Goal: Task Accomplishment & Management: Manage account settings

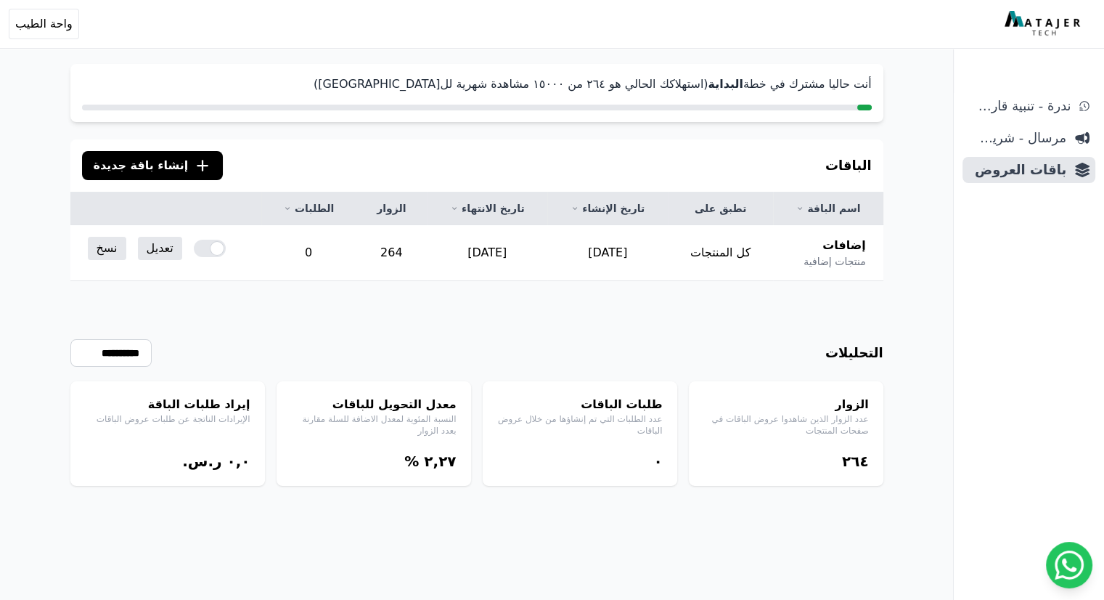
scroll to position [70, 0]
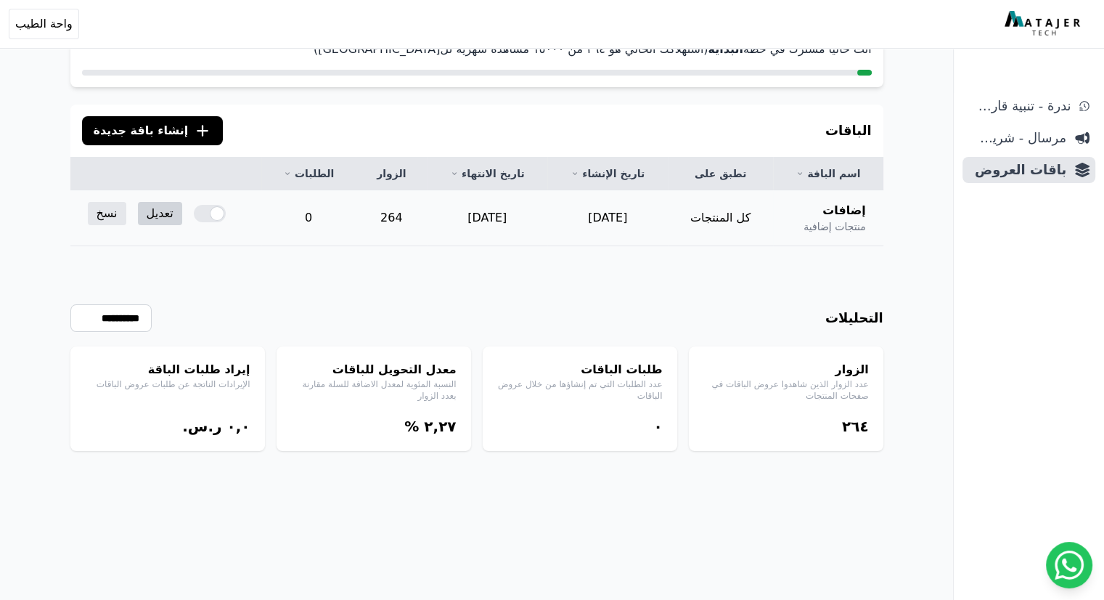
click at [145, 213] on link "تعديل" at bounding box center [160, 213] width 44 height 23
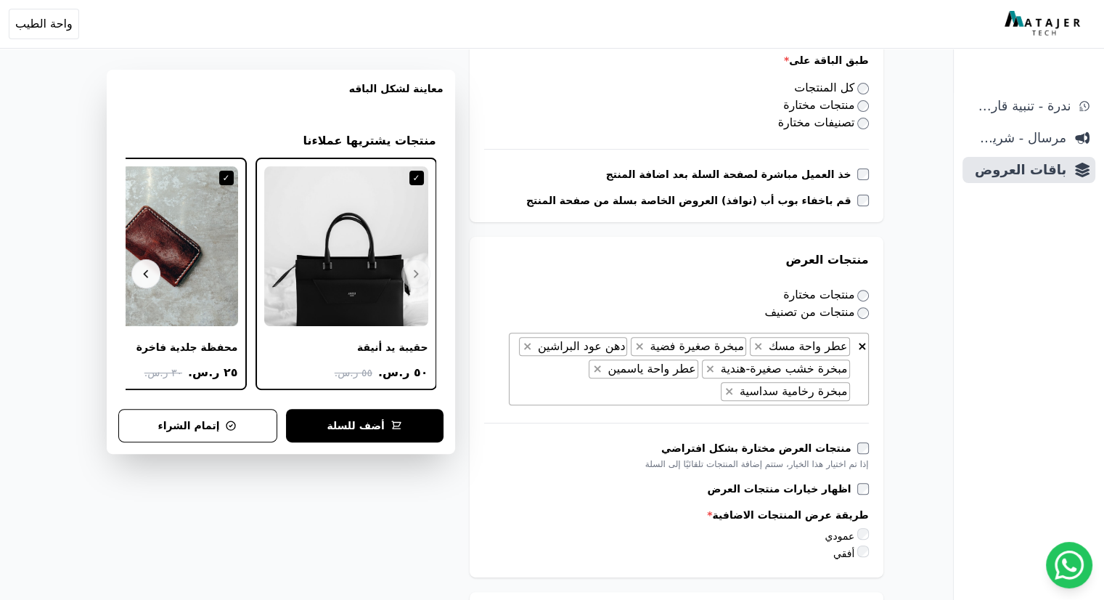
scroll to position [508, 0]
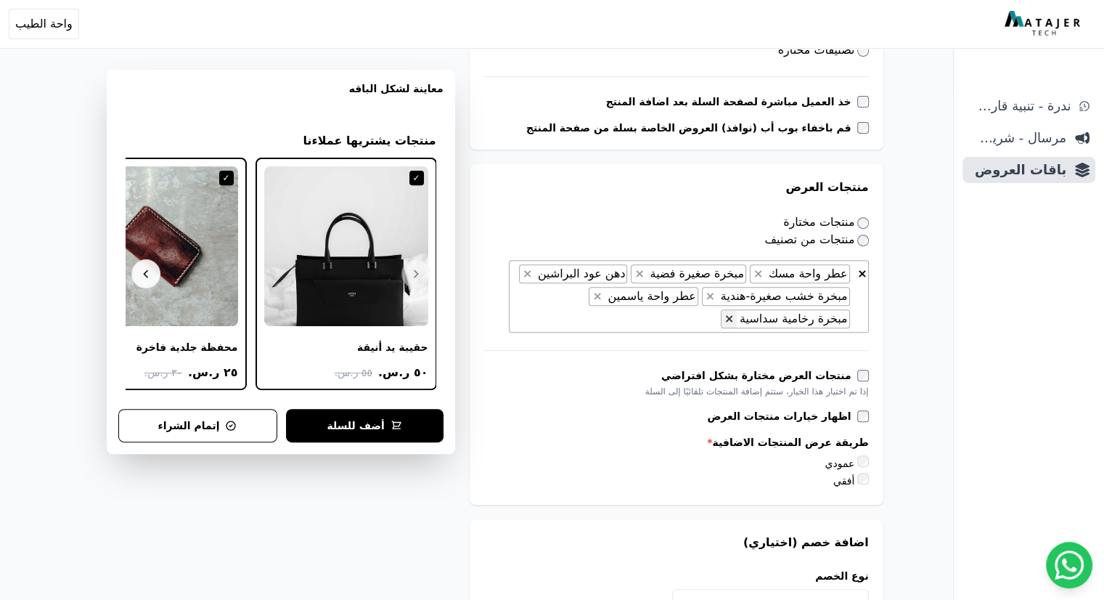
click at [734, 317] on span "×" at bounding box center [729, 318] width 9 height 14
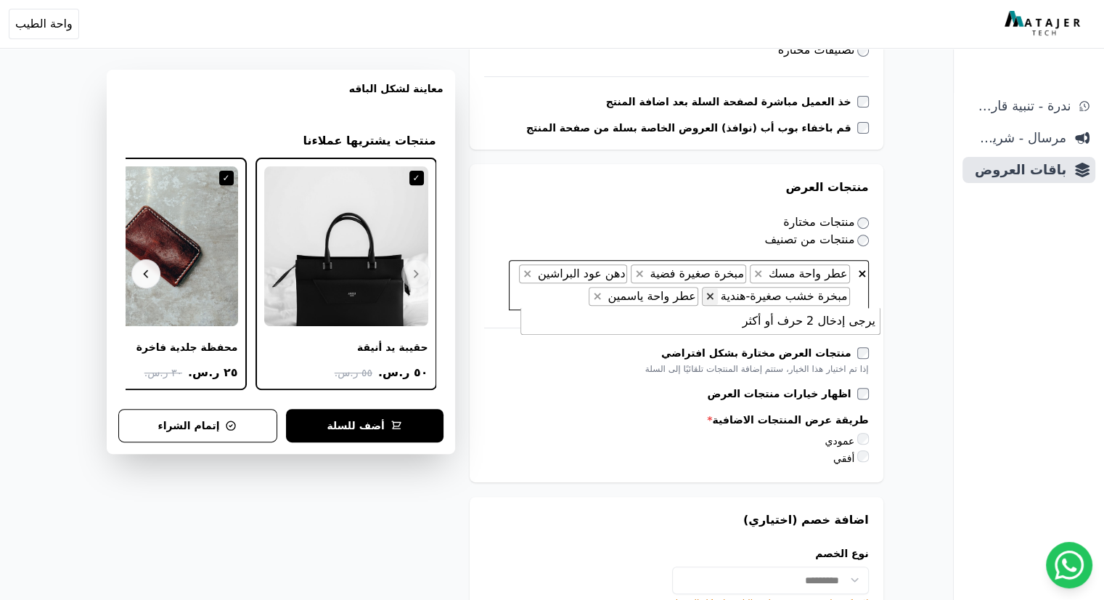
click at [715, 301] on span "×" at bounding box center [710, 296] width 9 height 14
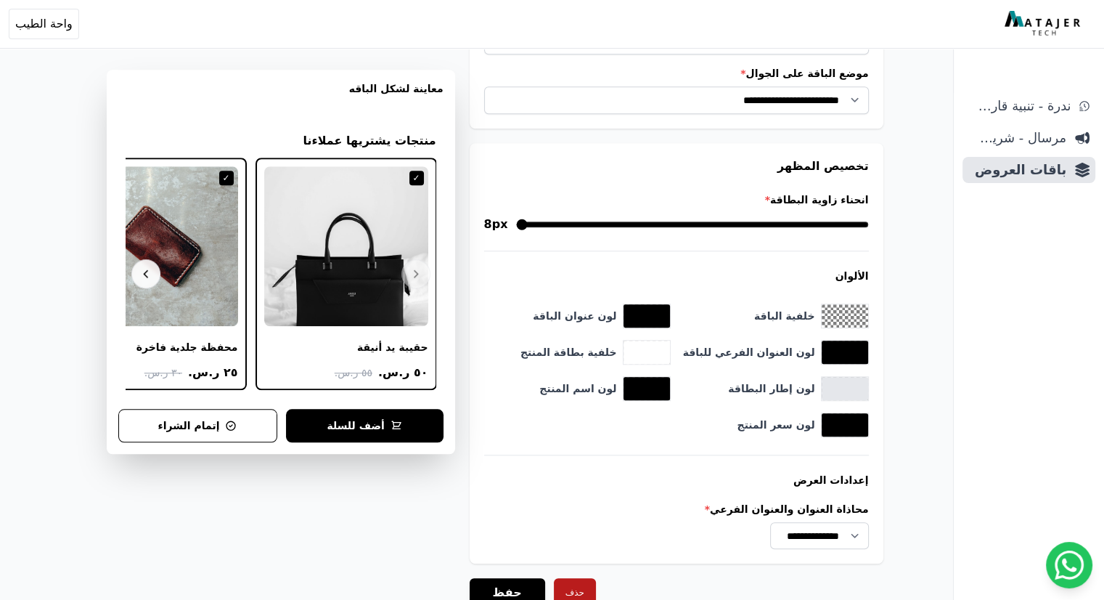
scroll to position [1280, 0]
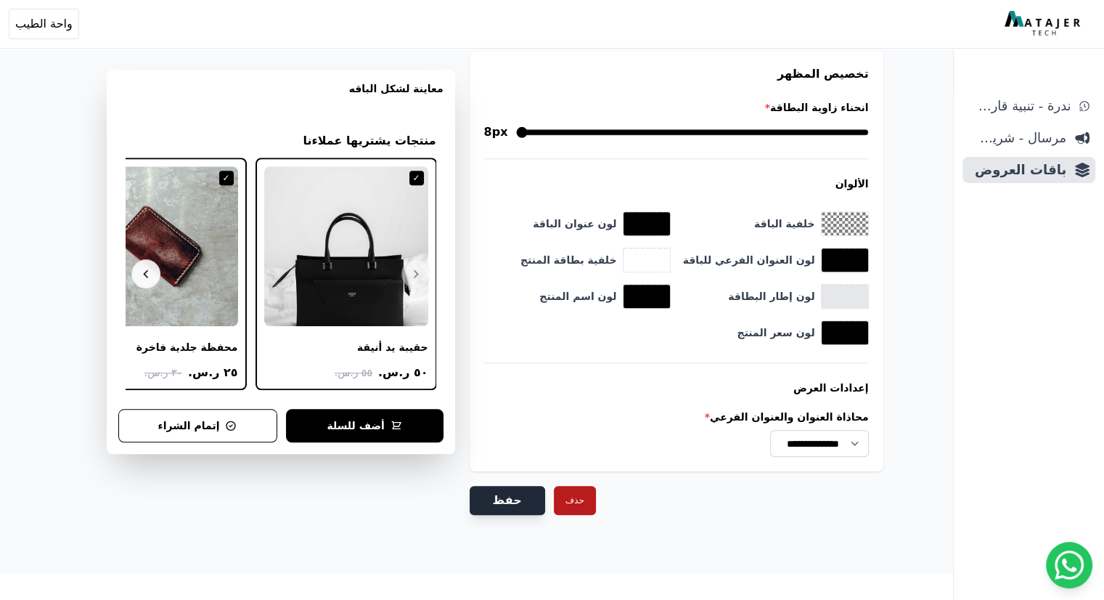
click at [534, 501] on button "حفظ" at bounding box center [508, 500] width 76 height 29
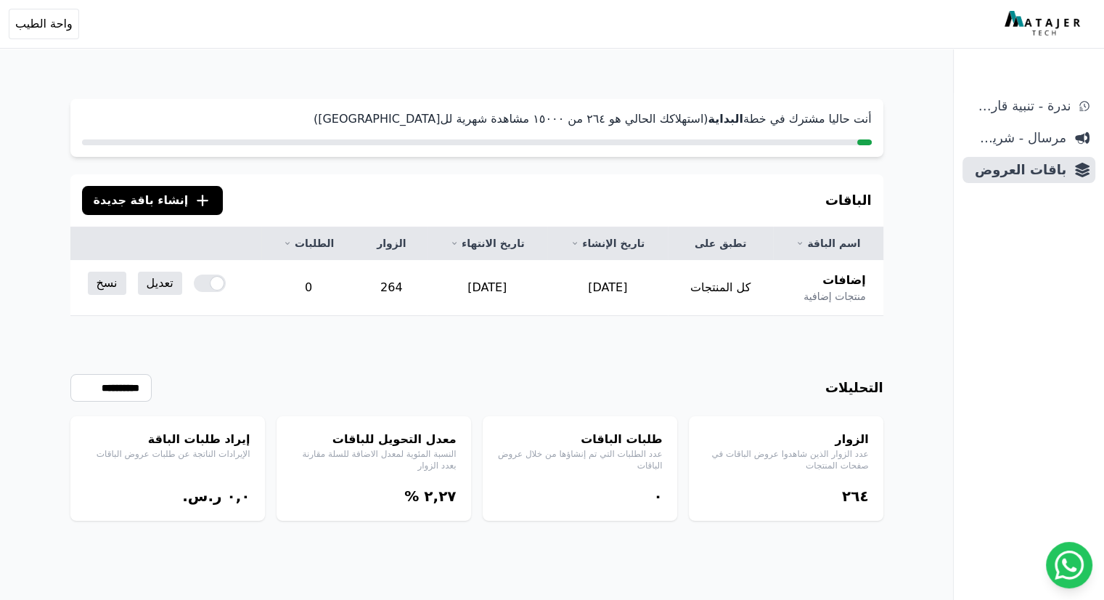
scroll to position [70, 0]
